Goal: Transaction & Acquisition: Book appointment/travel/reservation

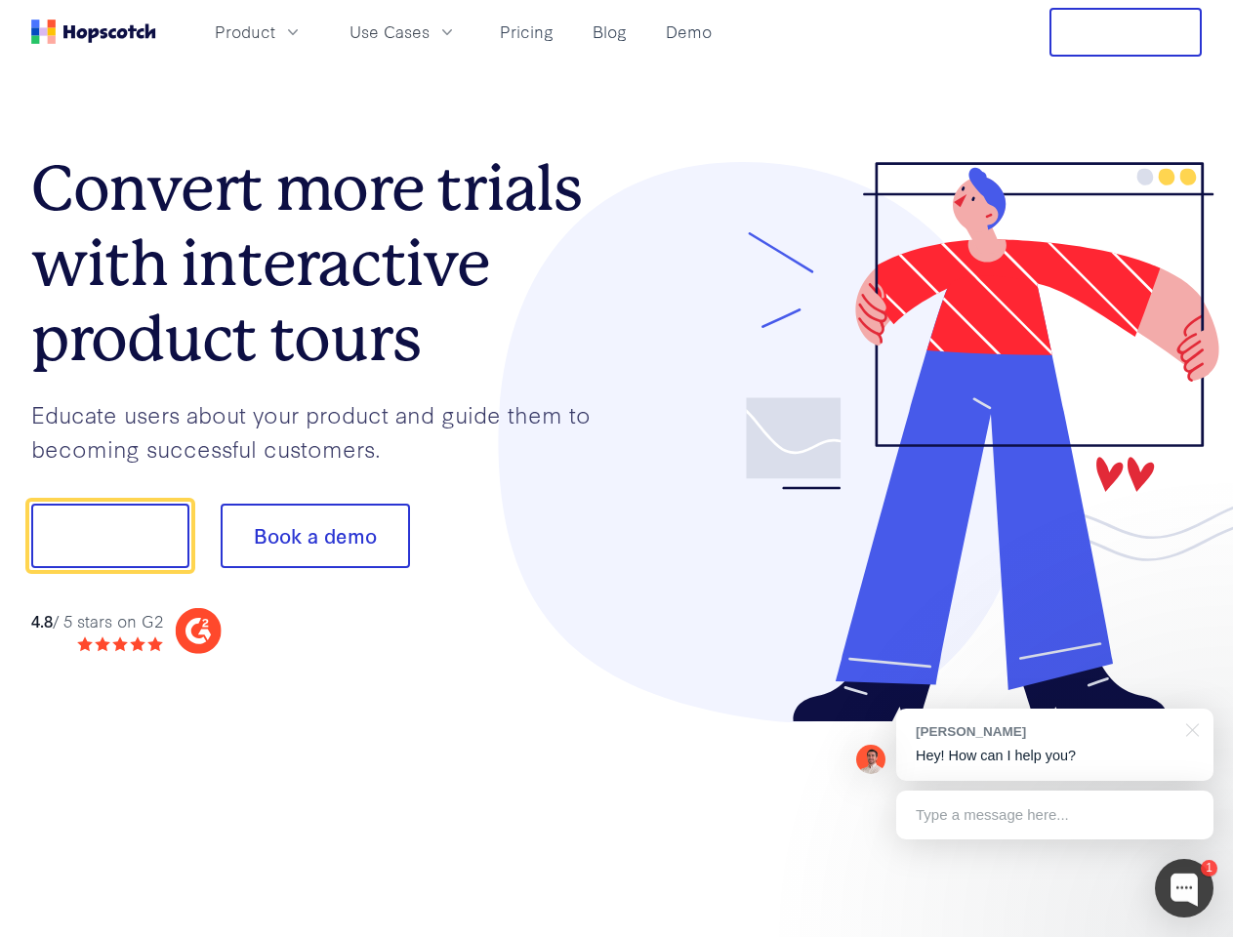
click at [617, 469] on div at bounding box center [910, 442] width 586 height 561
click at [275, 31] on span "Product" at bounding box center [245, 32] width 61 height 24
click at [430, 31] on span "Use Cases" at bounding box center [389, 32] width 80 height 24
click at [1126, 32] on button "Free Trial" at bounding box center [1125, 32] width 152 height 49
click at [109, 536] on button "Show me!" at bounding box center [110, 536] width 158 height 64
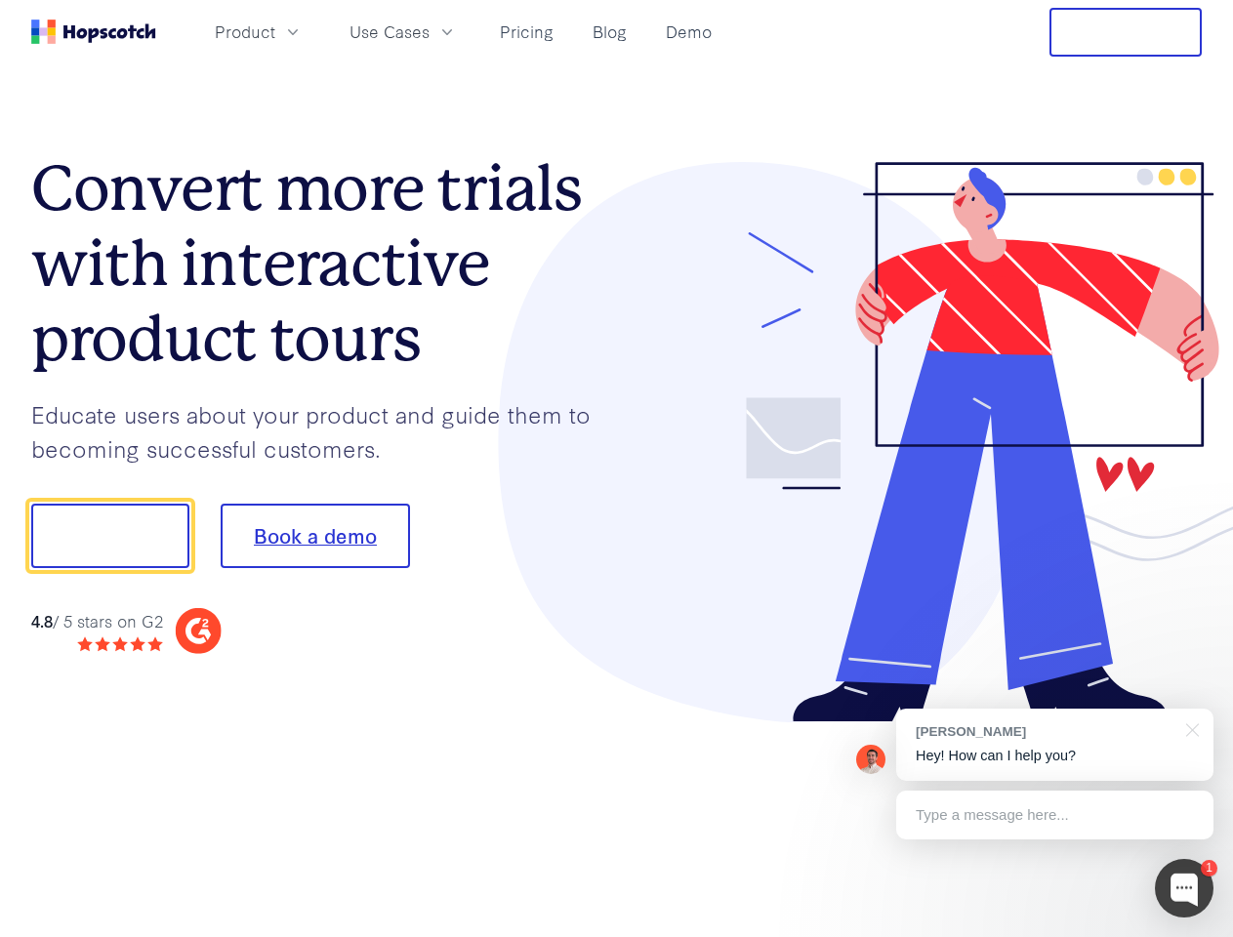
click at [314, 536] on button "Book a demo" at bounding box center [315, 536] width 189 height 64
click at [1184, 888] on div at bounding box center [1184, 888] width 59 height 59
click at [1054, 745] on div "[PERSON_NAME] Hey! How can I help you?" at bounding box center [1054, 745] width 317 height 72
click at [1189, 728] on div at bounding box center [1030, 664] width 366 height 389
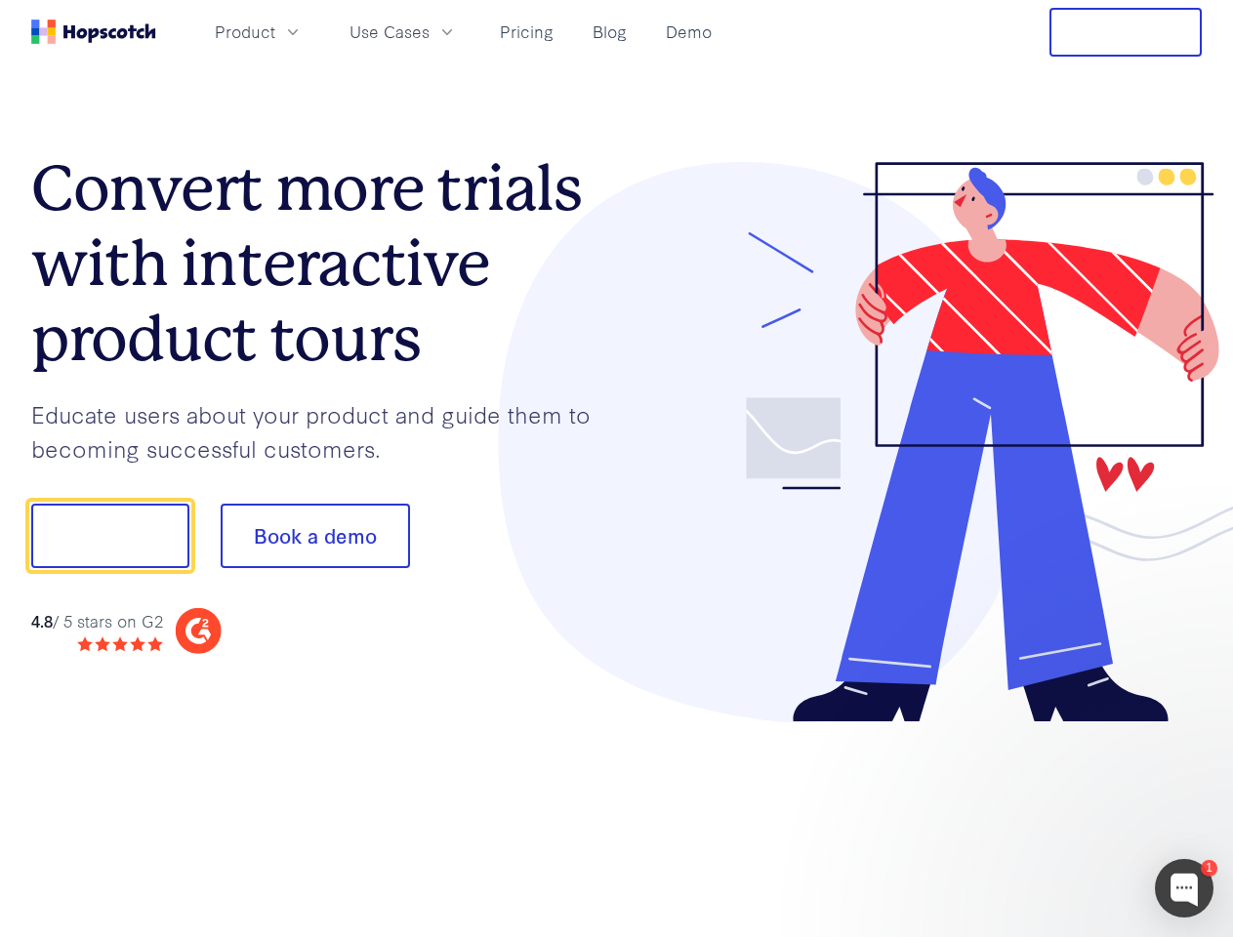
click at [1054, 815] on div at bounding box center [1030, 664] width 366 height 389
